Goal: Task Accomplishment & Management: Complete application form

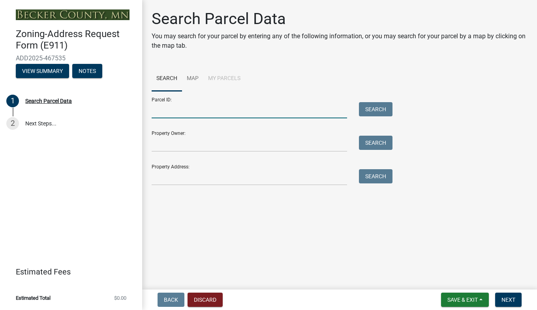
click at [320, 108] on input "Parcel ID:" at bounding box center [249, 110] width 195 height 16
type input "367016110"
click at [384, 112] on button "Search" at bounding box center [376, 109] width 34 height 14
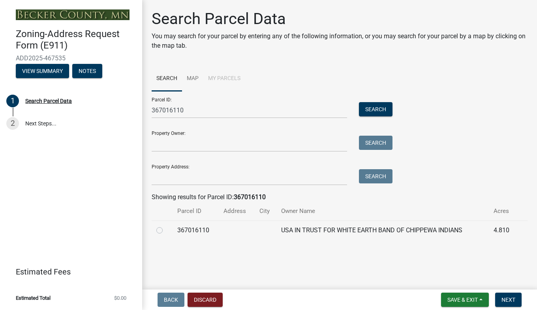
click at [166, 226] on label at bounding box center [166, 226] width 0 height 0
click at [166, 229] on input "radio" at bounding box center [168, 228] width 5 height 5
radio input "true"
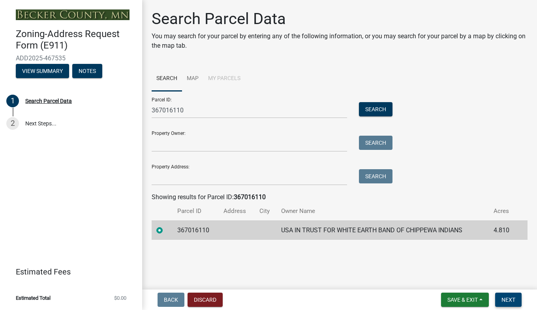
click at [508, 299] on span "Next" at bounding box center [508, 300] width 14 height 6
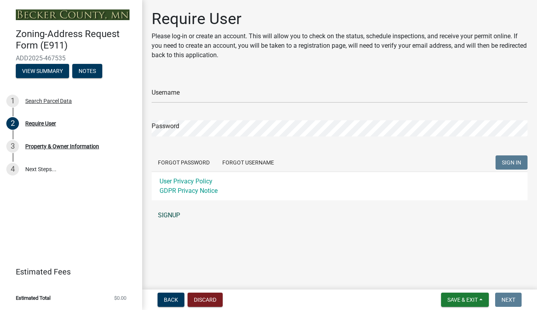
click at [177, 213] on link "SIGNUP" at bounding box center [340, 216] width 376 height 16
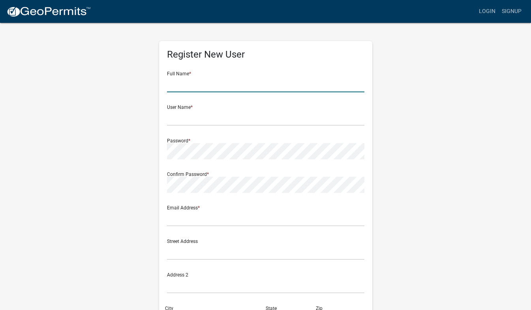
click at [217, 82] on input "text" at bounding box center [265, 84] width 197 height 16
type input "[PERSON_NAME]"
click at [199, 112] on input "text" at bounding box center [265, 118] width 197 height 16
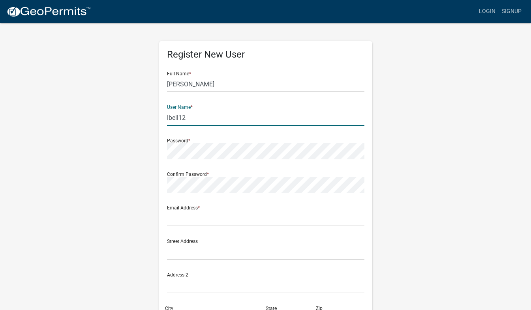
type input "lbell12"
click at [200, 176] on div "Confirm Password *" at bounding box center [265, 179] width 197 height 27
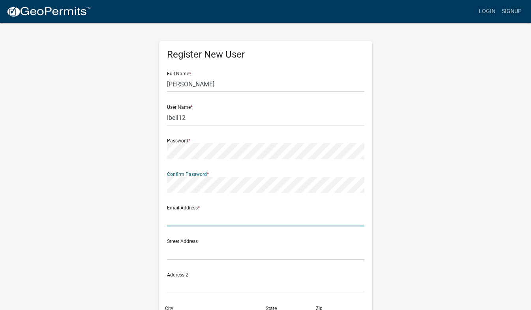
click at [209, 218] on input "text" at bounding box center [265, 218] width 197 height 16
type input "[EMAIL_ADDRESS][DOMAIN_NAME]"
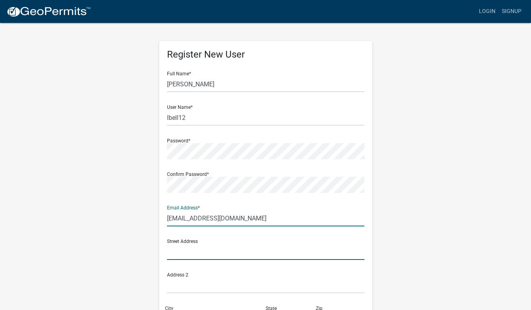
click at [231, 249] on input "text" at bounding box center [265, 252] width 197 height 16
type input "[STREET_ADDRESS]"
type input "[GEOGRAPHIC_DATA]"
type input "56501"
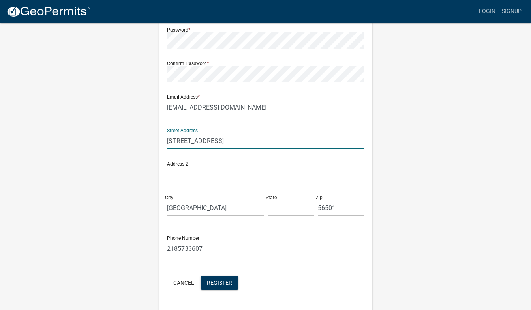
scroll to position [116, 0]
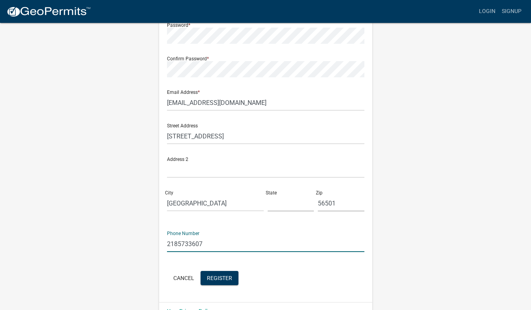
click at [213, 243] on input "2185733607" at bounding box center [265, 244] width 197 height 16
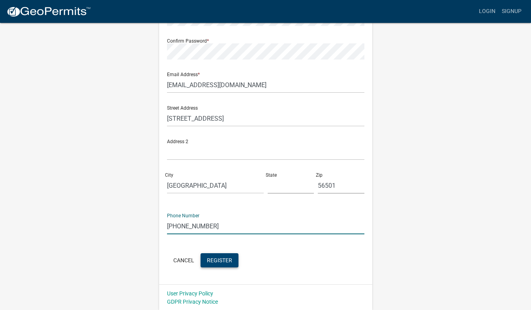
scroll to position [134, 0]
type input "[PHONE_NUMBER]"
click at [214, 264] on button "Register" at bounding box center [220, 260] width 38 height 14
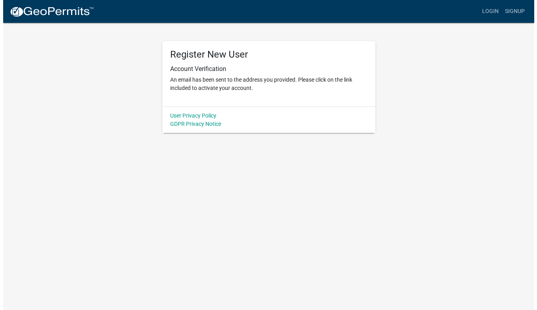
scroll to position [0, 0]
click at [494, 9] on link "Login" at bounding box center [493, 11] width 23 height 15
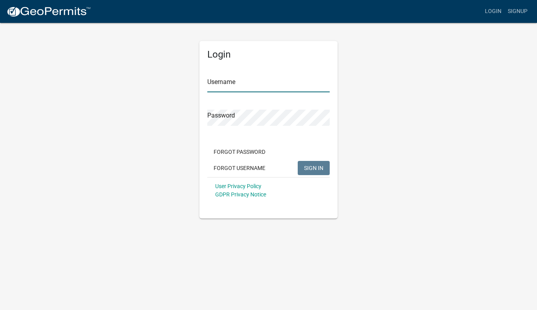
click at [305, 84] on input "Username" at bounding box center [268, 84] width 122 height 16
type input "lbell12"
click at [306, 168] on span "SIGN IN" at bounding box center [313, 168] width 19 height 6
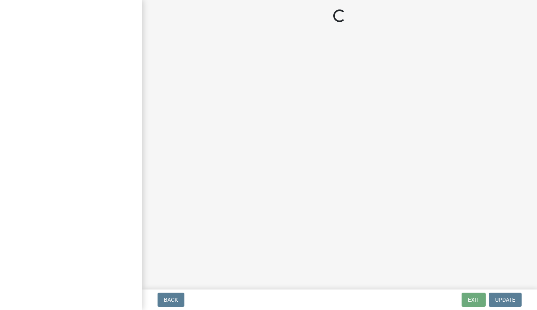
select select "46cbe7a2-a0f9-4dad-9a35-117cd0e9e6f7"
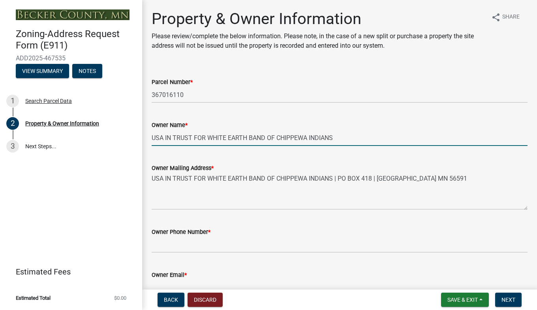
click at [388, 140] on input "USA IN TRUST FOR WHITE EARTH BAND OF CHIPPEWA INDIANS" at bounding box center [340, 138] width 376 height 16
type input "U"
type input "[PERSON_NAME]"
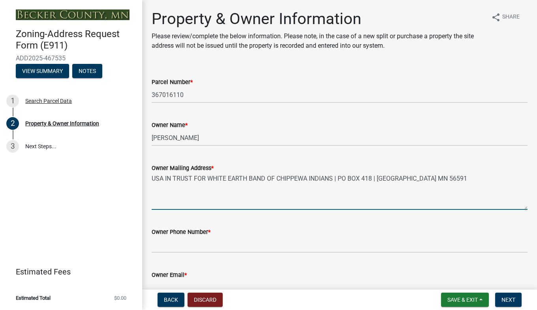
click at [464, 187] on textarea "USA IN TRUST FOR WHITE EARTH BAND OF CHIPPEWA INDIANS | PO BOX 418 | [GEOGRAPHI…" at bounding box center [340, 191] width 376 height 37
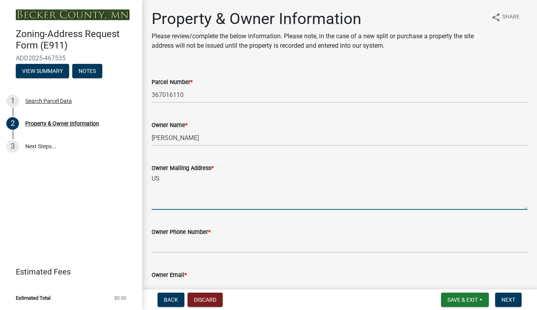
type textarea "U"
type textarea "[STREET_ADDRESS]"
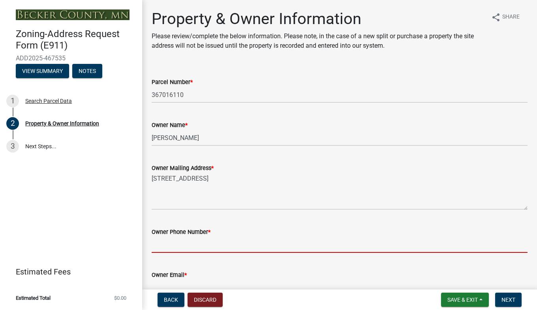
click at [244, 246] on input "Owner Phone Number *" at bounding box center [340, 245] width 376 height 16
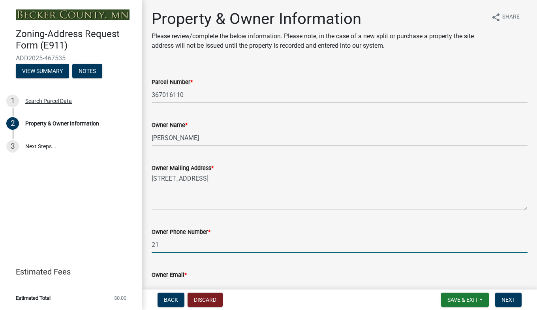
type input "2188500044"
type input "[EMAIL_ADDRESS][DOMAIN_NAME]"
type input "2"
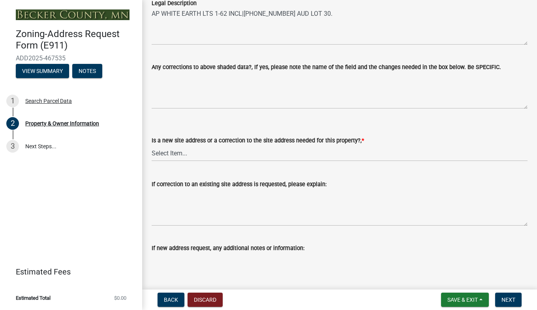
scroll to position [412, 0]
type input "[PHONE_NUMBER]"
click at [178, 151] on select "Select Item... New Site Address Needed Correction to Site Address Needed I alre…" at bounding box center [340, 153] width 376 height 16
click at [152, 145] on select "Select Item... New Site Address Needed Correction to Site Address Needed I alre…" at bounding box center [340, 153] width 376 height 16
select select "089283cf-a855-4b61-bd43-ab3cb6f1e684"
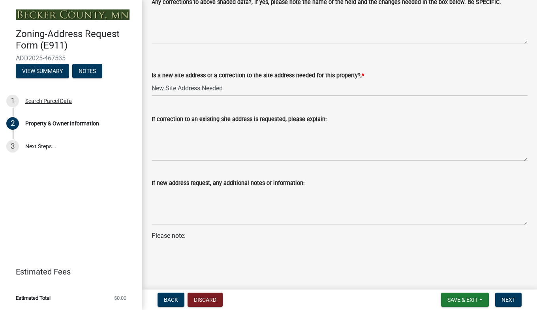
scroll to position [477, 0]
click at [514, 301] on span "Next" at bounding box center [508, 300] width 14 height 6
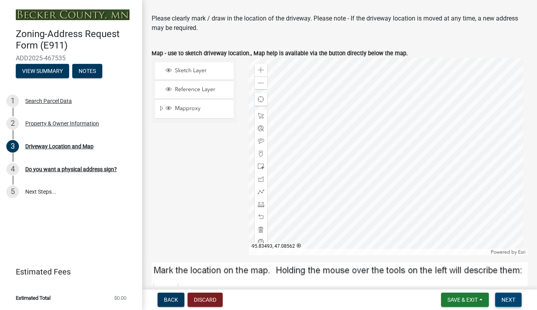
scroll to position [84, 0]
click at [257, 158] on div at bounding box center [261, 154] width 13 height 13
click at [258, 204] on span at bounding box center [261, 204] width 6 height 6
click at [262, 204] on span at bounding box center [261, 204] width 6 height 6
click at [259, 219] on span at bounding box center [261, 217] width 6 height 6
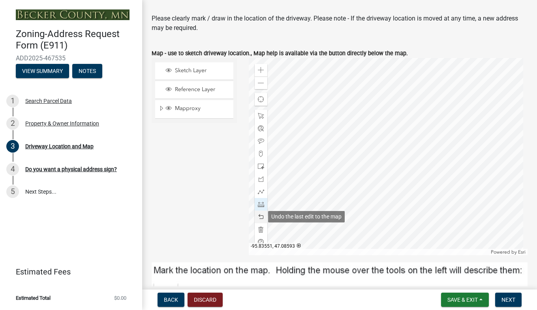
click at [262, 215] on span at bounding box center [261, 217] width 6 height 6
click at [259, 217] on span at bounding box center [261, 217] width 6 height 6
click at [259, 216] on span at bounding box center [261, 217] width 6 height 6
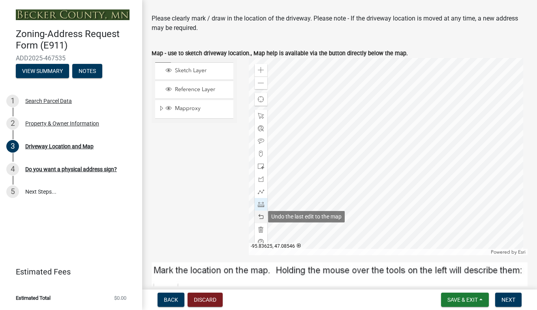
click at [259, 216] on span at bounding box center [261, 217] width 6 height 6
click at [259, 217] on span at bounding box center [261, 217] width 6 height 6
click at [260, 205] on span at bounding box center [261, 204] width 6 height 6
click at [260, 214] on div at bounding box center [261, 217] width 13 height 13
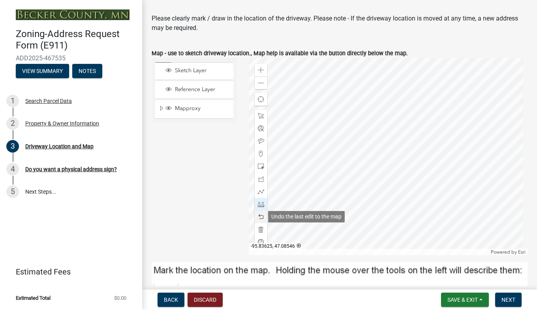
click at [260, 213] on div at bounding box center [261, 217] width 13 height 13
click at [259, 218] on span at bounding box center [261, 217] width 6 height 6
click at [258, 219] on span at bounding box center [261, 217] width 6 height 6
click at [259, 207] on span at bounding box center [261, 204] width 6 height 6
click at [261, 217] on span at bounding box center [261, 217] width 6 height 6
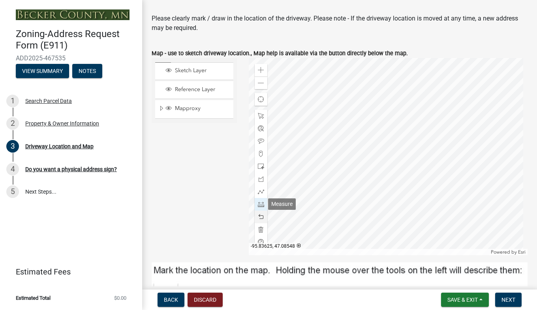
click at [260, 215] on span at bounding box center [261, 217] width 6 height 6
click at [261, 216] on span at bounding box center [261, 217] width 6 height 6
click at [259, 217] on span at bounding box center [261, 217] width 6 height 6
click at [259, 216] on span at bounding box center [261, 217] width 6 height 6
click at [259, 217] on span at bounding box center [261, 217] width 6 height 6
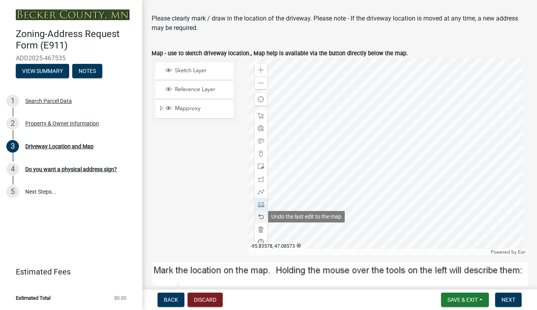
click at [260, 216] on span at bounding box center [261, 217] width 6 height 6
click at [262, 216] on span at bounding box center [261, 217] width 6 height 6
click at [259, 219] on span at bounding box center [261, 217] width 6 height 6
click at [260, 219] on span at bounding box center [261, 217] width 6 height 6
click at [259, 219] on span at bounding box center [261, 217] width 6 height 6
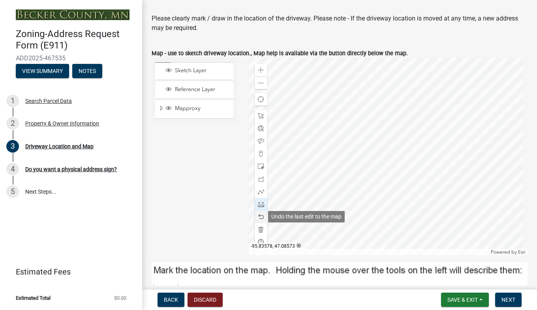
click at [260, 219] on span at bounding box center [261, 217] width 6 height 6
click at [259, 219] on span at bounding box center [261, 217] width 6 height 6
click at [258, 219] on span at bounding box center [261, 217] width 6 height 6
click at [260, 216] on span at bounding box center [261, 217] width 6 height 6
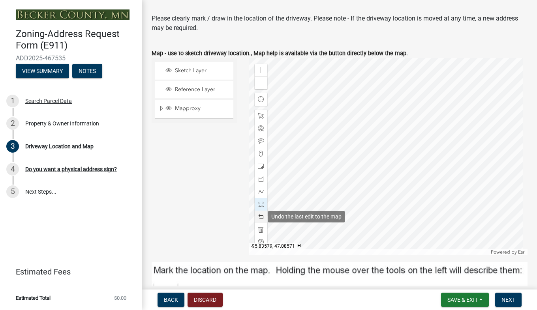
click at [260, 217] on span at bounding box center [261, 217] width 6 height 6
click at [261, 217] on span at bounding box center [261, 217] width 6 height 6
click at [258, 217] on span at bounding box center [261, 217] width 6 height 6
click at [261, 217] on span at bounding box center [261, 217] width 6 height 6
click at [258, 216] on span at bounding box center [261, 217] width 6 height 6
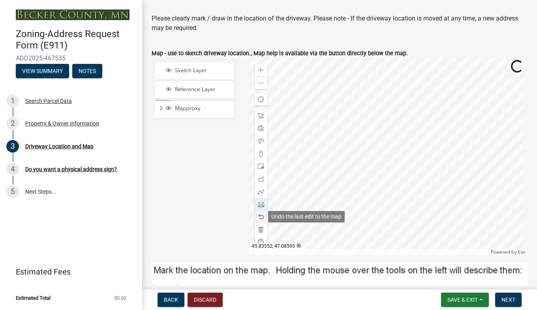
click at [258, 219] on span at bounding box center [261, 217] width 6 height 6
click at [259, 217] on span at bounding box center [261, 217] width 6 height 6
click at [260, 205] on span at bounding box center [261, 204] width 6 height 6
click at [261, 216] on span at bounding box center [261, 217] width 6 height 6
click at [262, 117] on span at bounding box center [261, 116] width 6 height 6
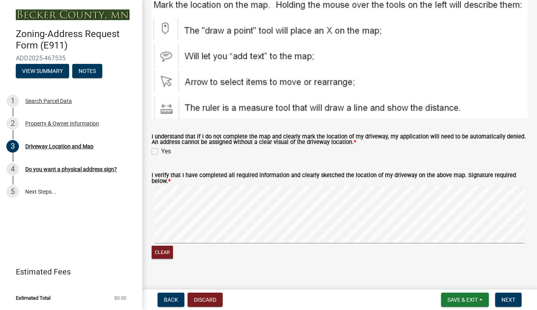
scroll to position [360, 0]
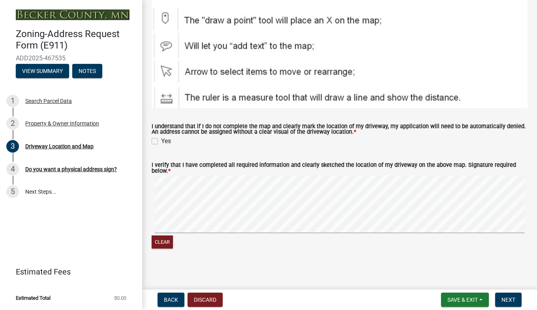
click at [161, 141] on label "Yes" at bounding box center [166, 141] width 10 height 9
click at [161, 141] on input "Yes" at bounding box center [163, 139] width 5 height 5
checkbox input "true"
click at [168, 244] on button "Clear" at bounding box center [162, 242] width 21 height 13
click at [510, 298] on span "Next" at bounding box center [508, 300] width 14 height 6
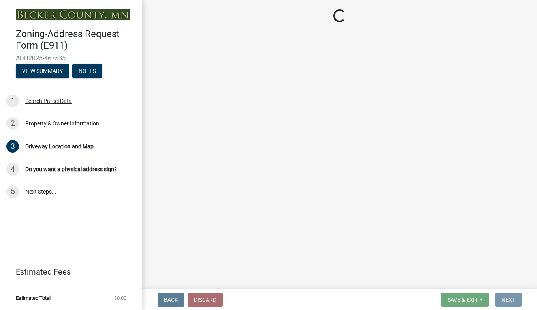
scroll to position [0, 0]
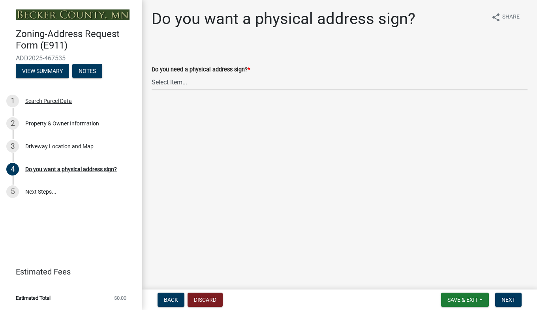
click at [190, 85] on select "Select Item... No sign needed. Please just email me my new address. Yes, I need…" at bounding box center [340, 82] width 376 height 16
click at [152, 74] on select "Select Item... No sign needed. Please just email me my new address. Yes, I need…" at bounding box center [340, 82] width 376 height 16
select select "e0d83106-b8a0-4213-8b37-9ca0094bb326"
click at [510, 299] on span "Next" at bounding box center [508, 300] width 14 height 6
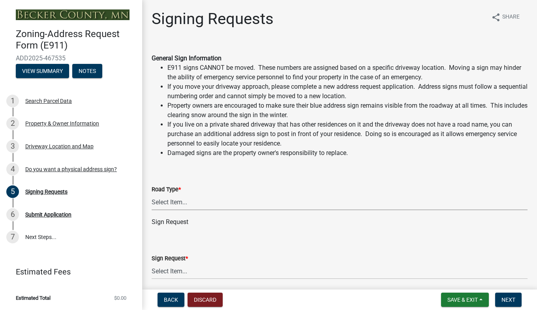
click at [181, 207] on select "Select Item... Private Easement Public / Township County State 4 Lane Highway" at bounding box center [340, 202] width 376 height 16
click at [152, 194] on select "Select Item... Private Easement Public / Township County State 4 Lane Highway" at bounding box center [340, 202] width 376 height 16
select select "760fcb49-d2e5-46dc-9698-fa85ee8719bd"
click at [180, 273] on select "Select Item... $12 - I only need a post (no sign or installation). $25 - I only…" at bounding box center [340, 271] width 376 height 16
click at [152, 263] on select "Select Item... $12 - I only need a post (no sign or installation). $25 - I only…" at bounding box center [340, 271] width 376 height 16
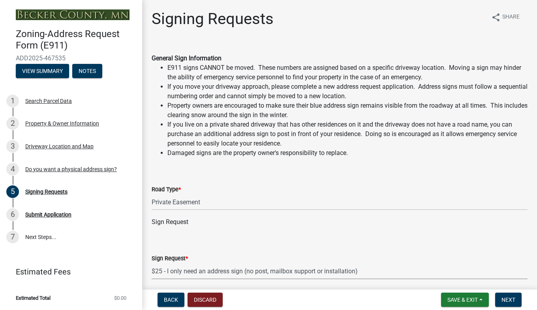
select select "44eb173d-6d93-4721-bc74-137e2a64e6b8"
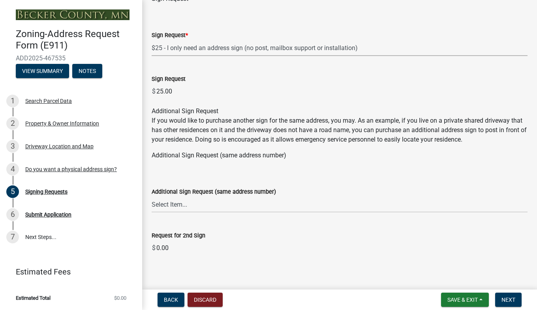
scroll to position [231, 0]
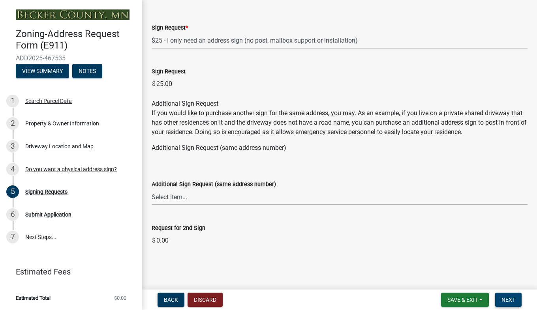
click at [515, 298] on span "Next" at bounding box center [508, 300] width 14 height 6
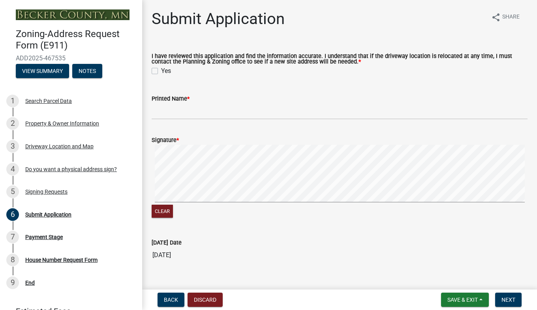
click at [161, 71] on label "Yes" at bounding box center [166, 70] width 10 height 9
click at [161, 71] on input "Yes" at bounding box center [163, 68] width 5 height 5
checkbox input "true"
click at [199, 112] on input "Printed Name *" at bounding box center [340, 111] width 376 height 16
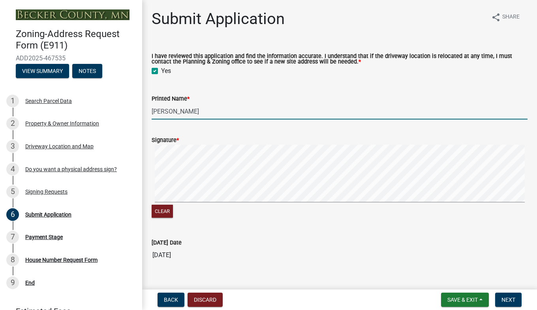
type input "[PERSON_NAME]"
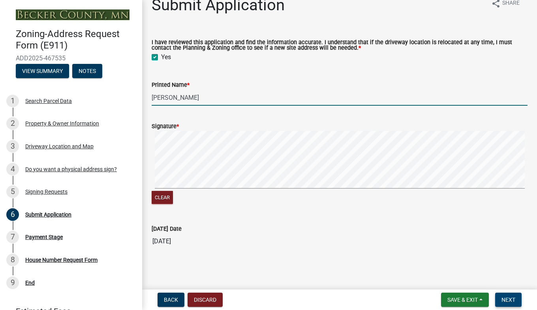
click at [512, 301] on span "Next" at bounding box center [508, 300] width 14 height 6
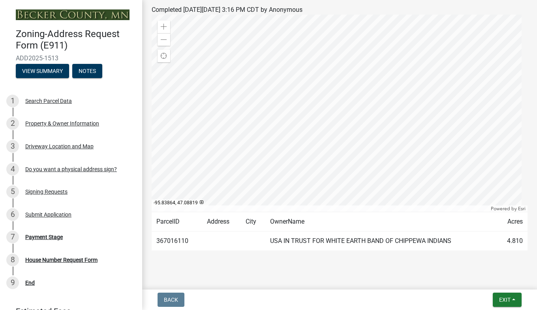
scroll to position [115, 0]
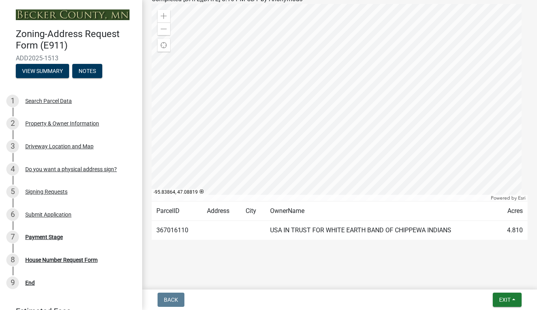
click at [409, 233] on td "USA IN TRUST FOR WHITE EARTH BAND OF CHIPPEWA INDIANS" at bounding box center [381, 230] width 232 height 19
click at [417, 217] on td "OwnerName" at bounding box center [381, 211] width 232 height 19
click at [421, 234] on td "USA IN TRUST FOR WHITE EARTH BAND OF CHIPPEWA INDIANS" at bounding box center [381, 230] width 232 height 19
click at [418, 225] on td "USA IN TRUST FOR WHITE EARTH BAND OF CHIPPEWA INDIANS" at bounding box center [381, 230] width 232 height 19
click at [416, 219] on td "OwnerName" at bounding box center [381, 211] width 232 height 19
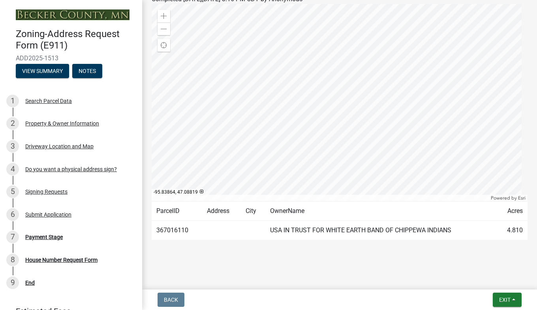
click at [416, 232] on td "USA IN TRUST FOR WHITE EARTH BAND OF CHIPPEWA INDIANS" at bounding box center [381, 230] width 232 height 19
click at [416, 221] on td "USA IN TRUST FOR WHITE EARTH BAND OF CHIPPEWA INDIANS" at bounding box center [381, 230] width 232 height 19
click at [416, 230] on td "USA IN TRUST FOR WHITE EARTH BAND OF CHIPPEWA INDIANS" at bounding box center [381, 230] width 232 height 19
click at [416, 221] on td "USA IN TRUST FOR WHITE EARTH BAND OF CHIPPEWA INDIANS" at bounding box center [381, 230] width 232 height 19
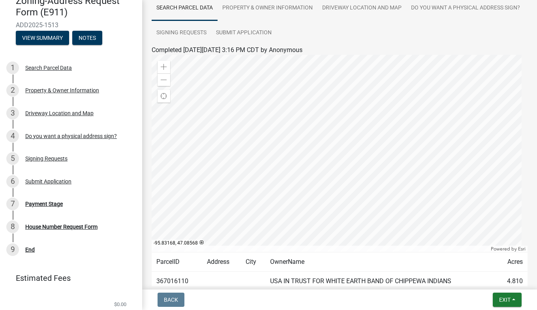
scroll to position [34, 0]
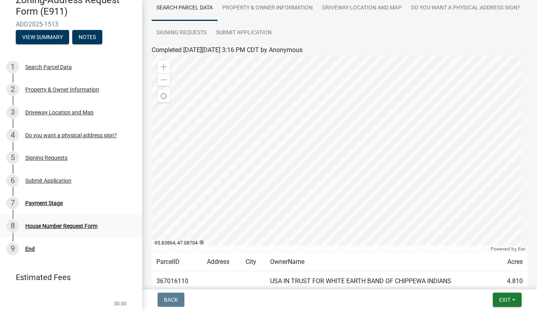
click at [77, 228] on div "House Number Request Form" at bounding box center [61, 226] width 72 height 6
click at [34, 252] on div "9 End" at bounding box center [67, 249] width 123 height 13
click at [34, 251] on div "End" at bounding box center [29, 249] width 9 height 6
click at [31, 251] on div "End" at bounding box center [29, 249] width 9 height 6
click at [503, 301] on span "Exit" at bounding box center [504, 300] width 11 height 6
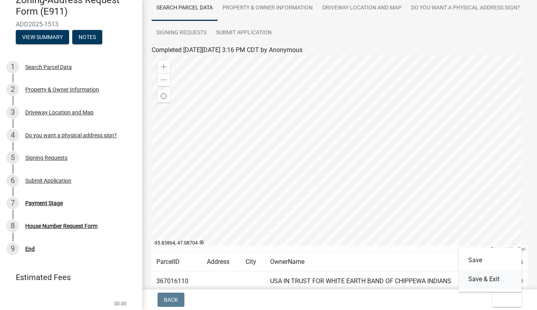
click at [493, 283] on button "Save & Exit" at bounding box center [490, 279] width 63 height 19
